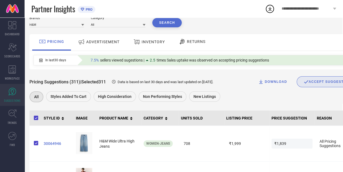
scroll to position [21, 1]
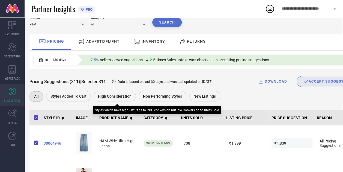
click at [104, 95] on span "High Consideration" at bounding box center [115, 96] width 34 height 4
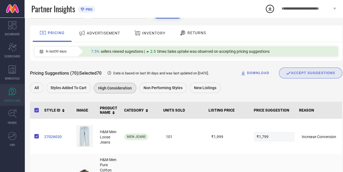
scroll to position [0, 0]
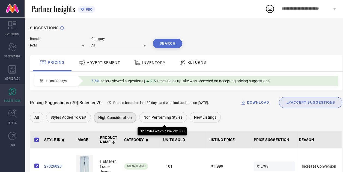
click at [156, 120] on div "Non Performing Styles" at bounding box center [163, 117] width 48 height 10
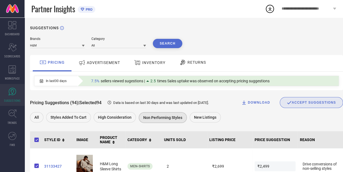
click at [191, 62] on span "RETURNS" at bounding box center [196, 62] width 19 height 4
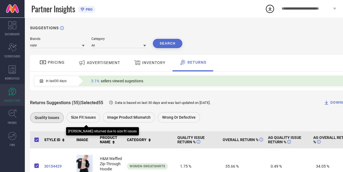
click at [81, 116] on span "Size fit issues" at bounding box center [83, 117] width 25 height 4
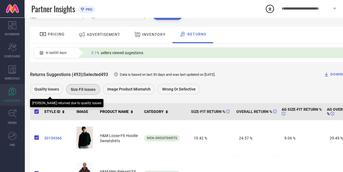
click at [49, 87] on div "Quality issues" at bounding box center [46, 89] width 33 height 10
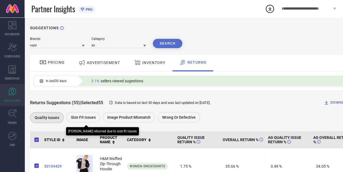
click at [79, 122] on div "Size fit issues" at bounding box center [84, 117] width 34 height 10
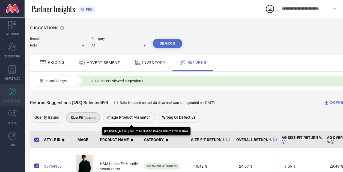
click at [127, 119] on span "Image product mismatch" at bounding box center [128, 117] width 43 height 4
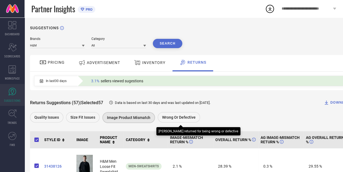
click at [173, 115] on span "Wrong or Defective" at bounding box center [179, 117] width 34 height 4
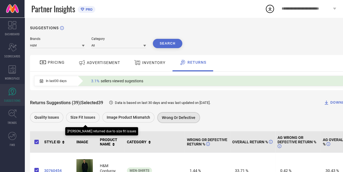
click at [82, 115] on span "Size fit issues" at bounding box center [82, 117] width 25 height 4
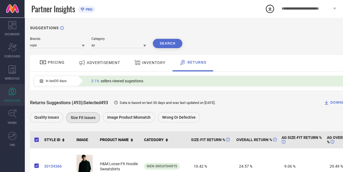
scroll to position [12, 0]
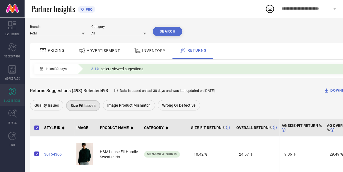
click at [338, 92] on div "DOWNLOAD" at bounding box center [337, 90] width 29 height 5
click at [268, 12] on icon at bounding box center [270, 9] width 10 height 10
click at [5, 73] on div "WORKSPACE" at bounding box center [12, 73] width 25 height 22
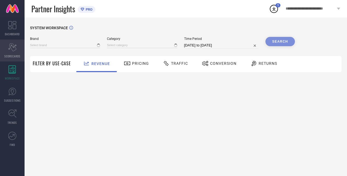
type input "H&M"
type input "All"
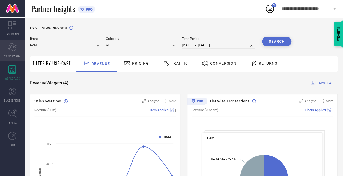
click at [14, 44] on icon "Scorecard" at bounding box center [12, 47] width 8 height 8
